Goal: Navigation & Orientation: Understand site structure

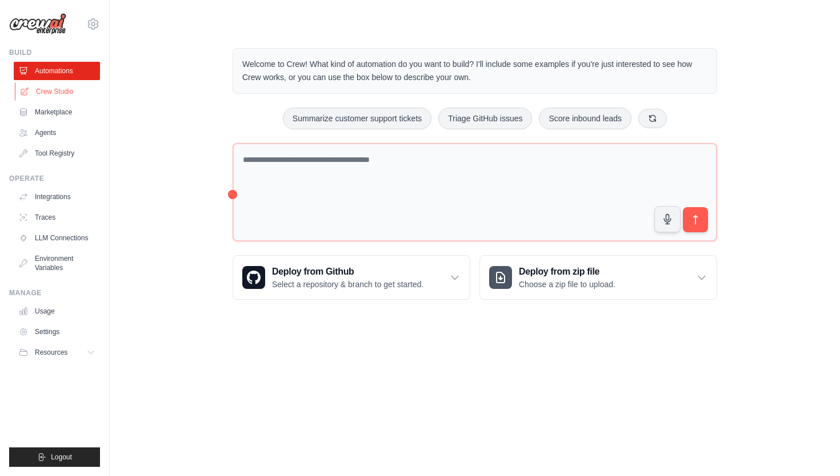
click at [64, 91] on link "Crew Studio" at bounding box center [58, 91] width 86 height 18
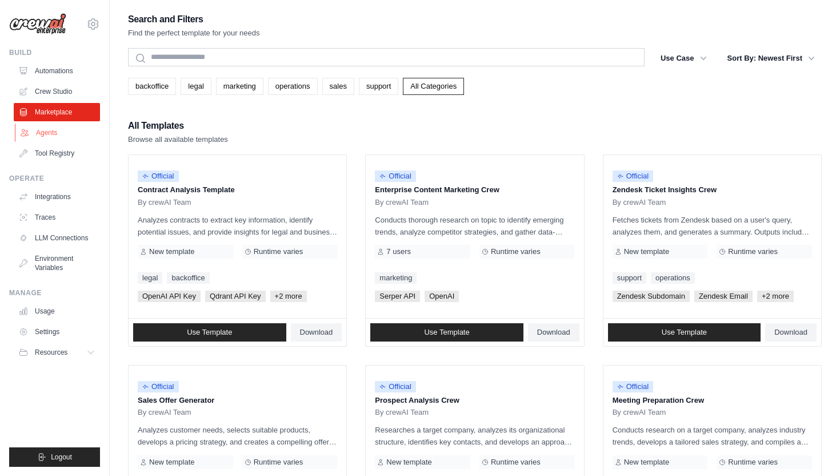
click at [52, 133] on link "Agents" at bounding box center [58, 132] width 86 height 18
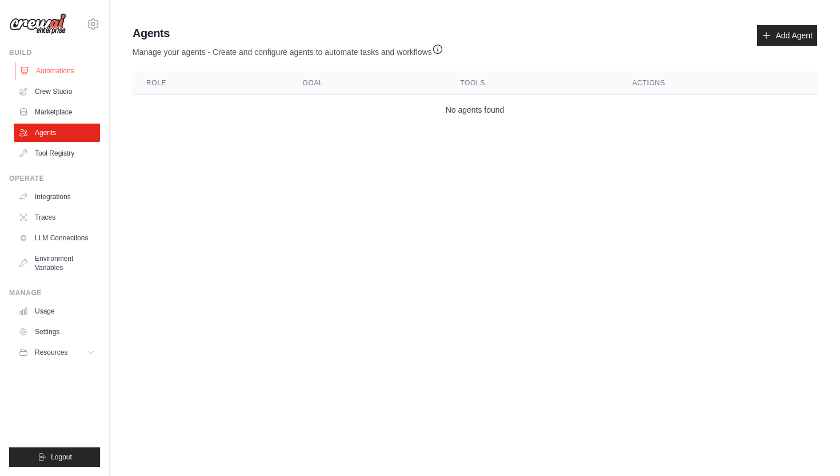
click at [60, 72] on link "Automations" at bounding box center [58, 71] width 86 height 18
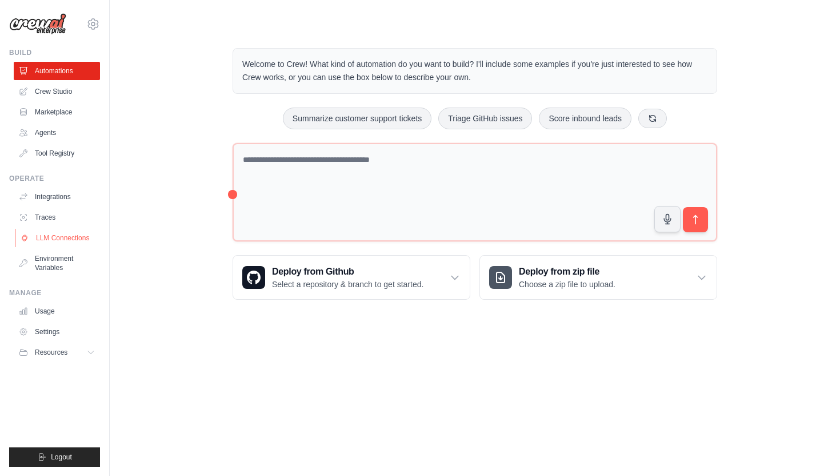
click at [58, 235] on link "LLM Connections" at bounding box center [58, 238] width 86 height 18
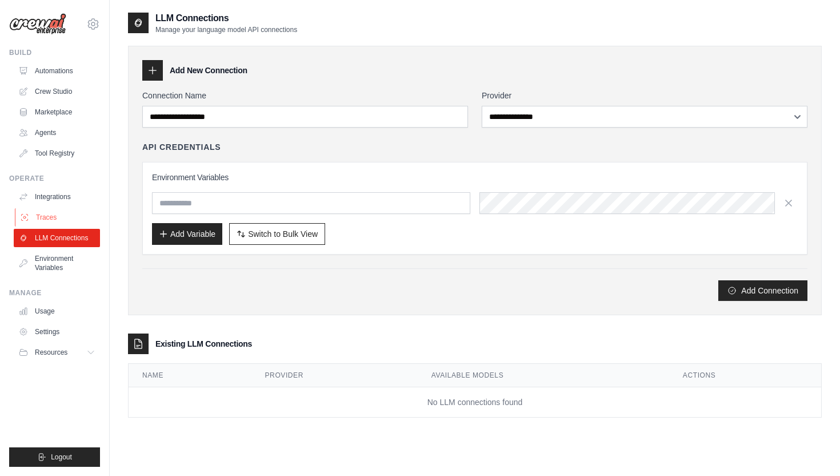
click at [54, 222] on link "Traces" at bounding box center [58, 217] width 86 height 18
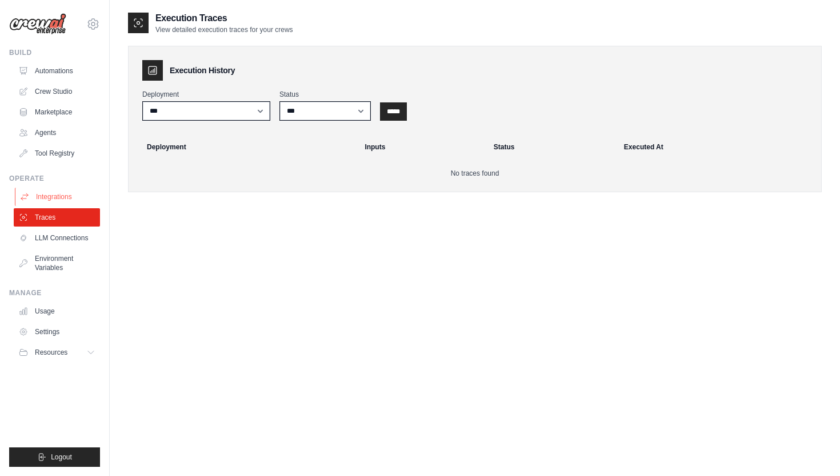
click at [62, 197] on link "Integrations" at bounding box center [58, 196] width 86 height 18
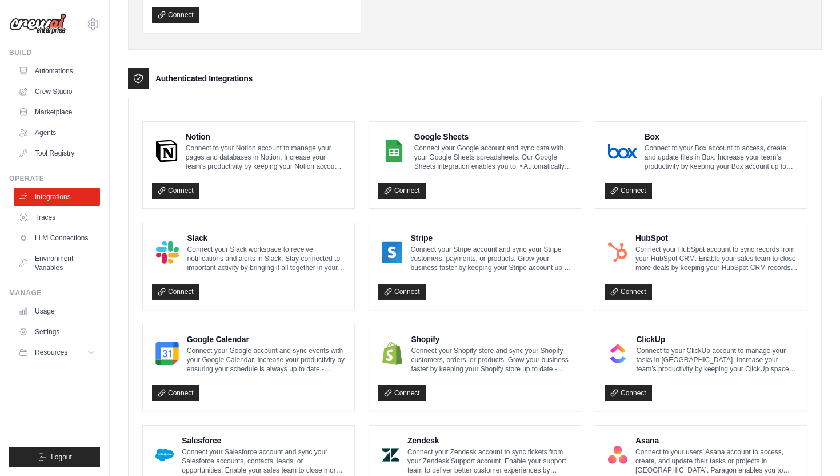
scroll to position [193, 0]
